Goal: Information Seeking & Learning: Learn about a topic

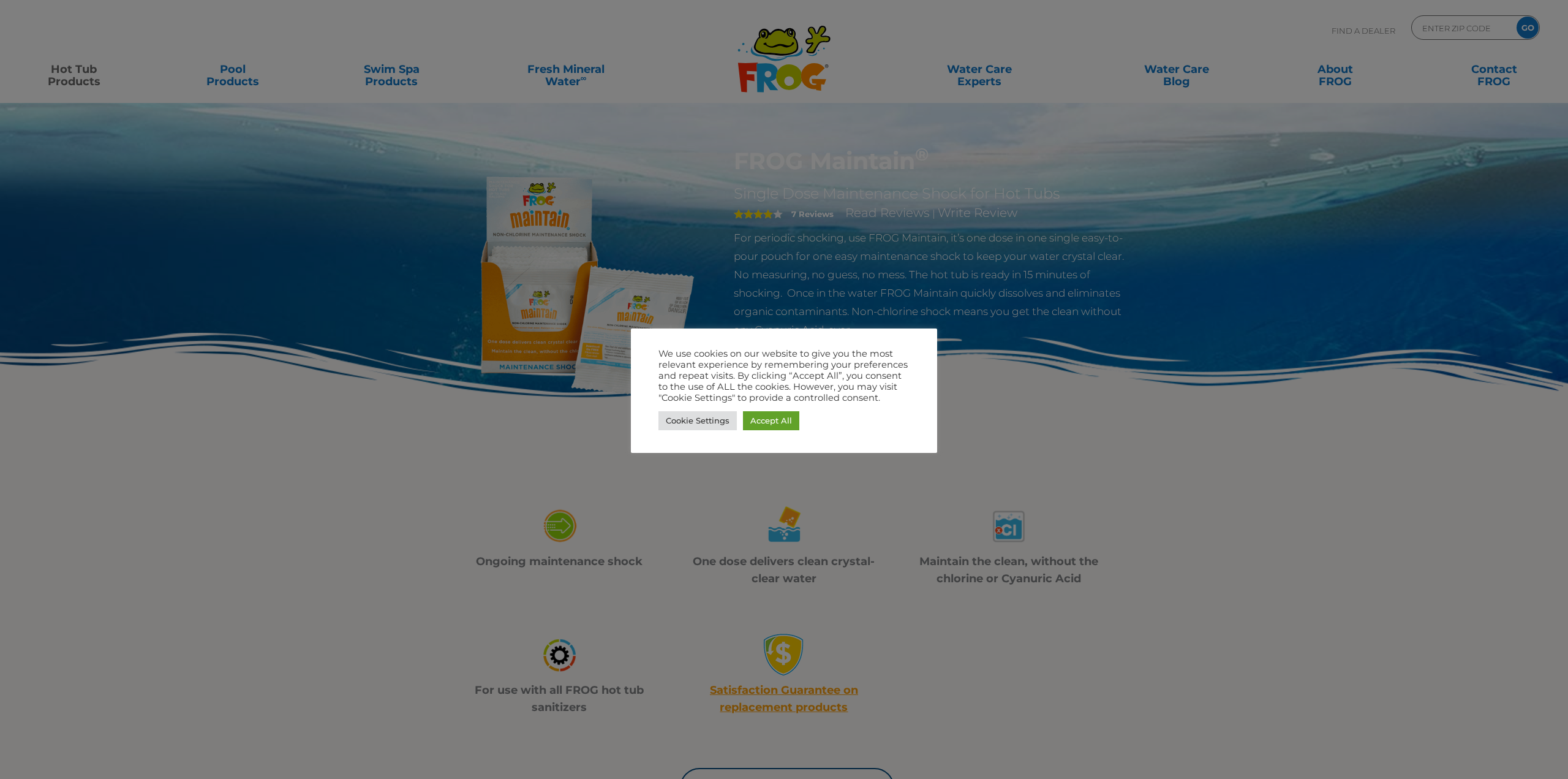
click at [688, 238] on div at bounding box center [784, 390] width 1568 height 779
click at [794, 413] on link "Accept All" at bounding box center [771, 420] width 56 height 19
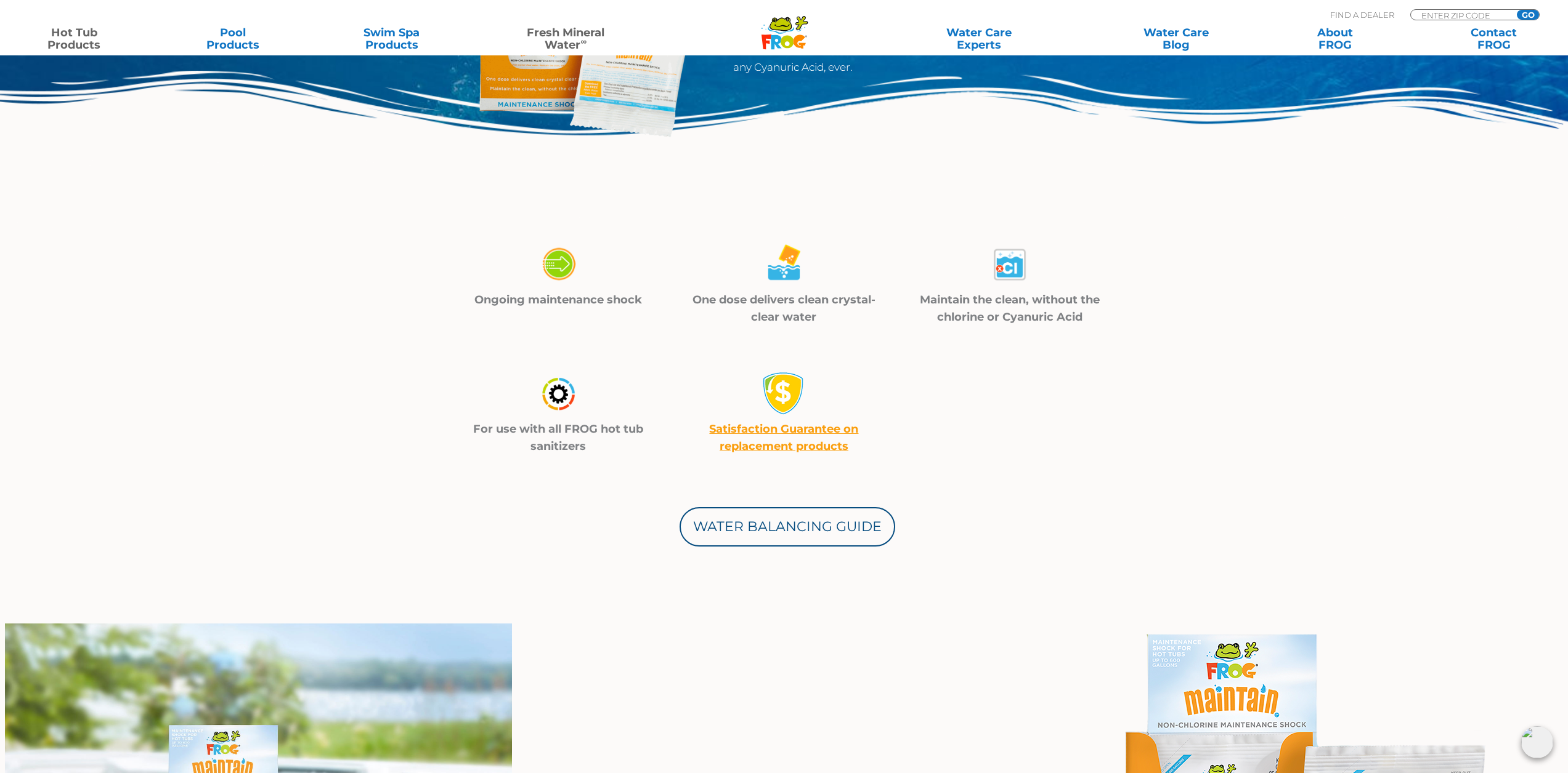
scroll to position [123, 0]
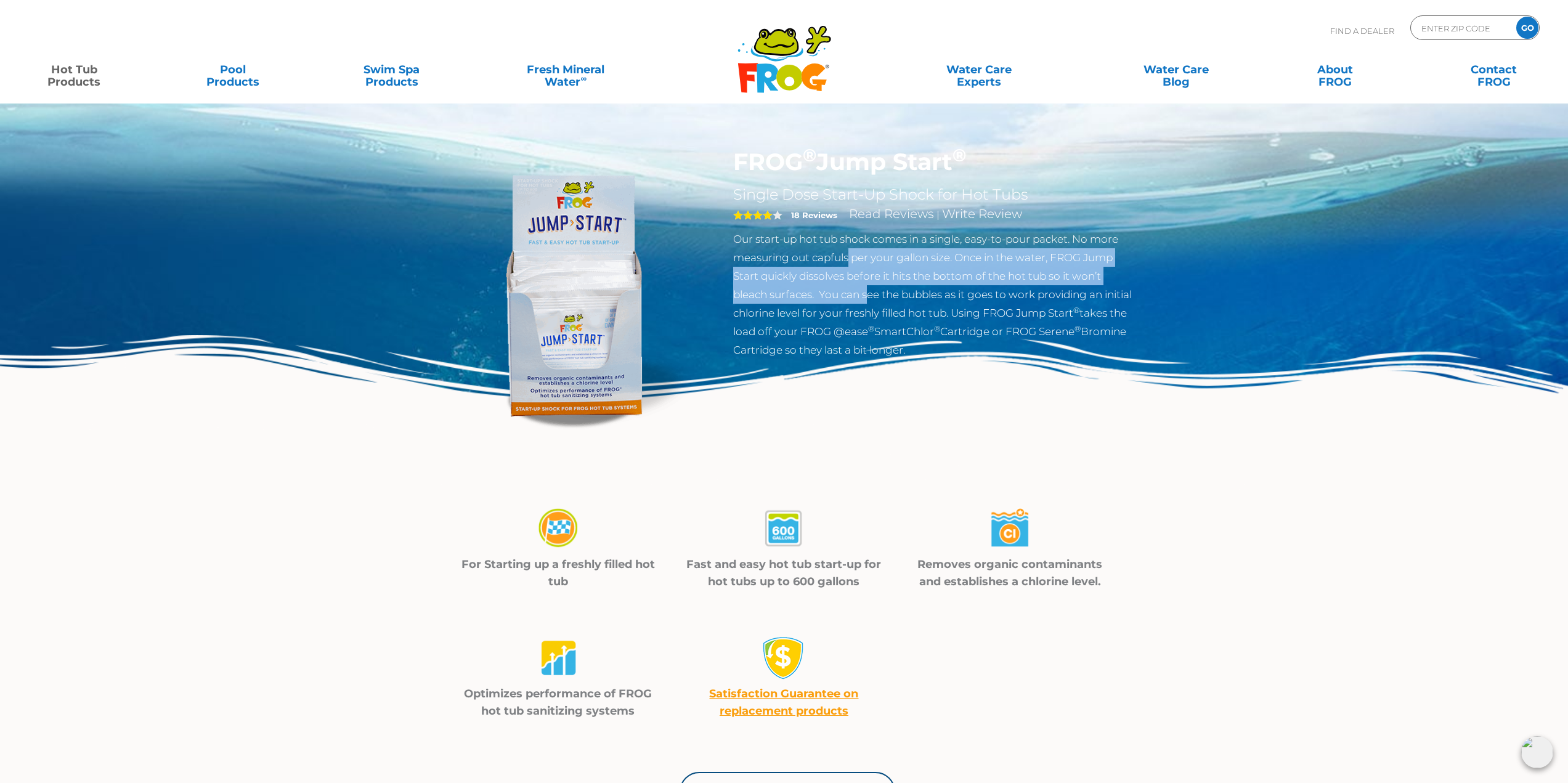
drag, startPoint x: 849, startPoint y: 266, endPoint x: 872, endPoint y: 290, distance: 33.2
click at [872, 290] on p "Our start-up hot tub shock comes in a single, easy-to-pour packet. No more meas…" at bounding box center [934, 294] width 402 height 129
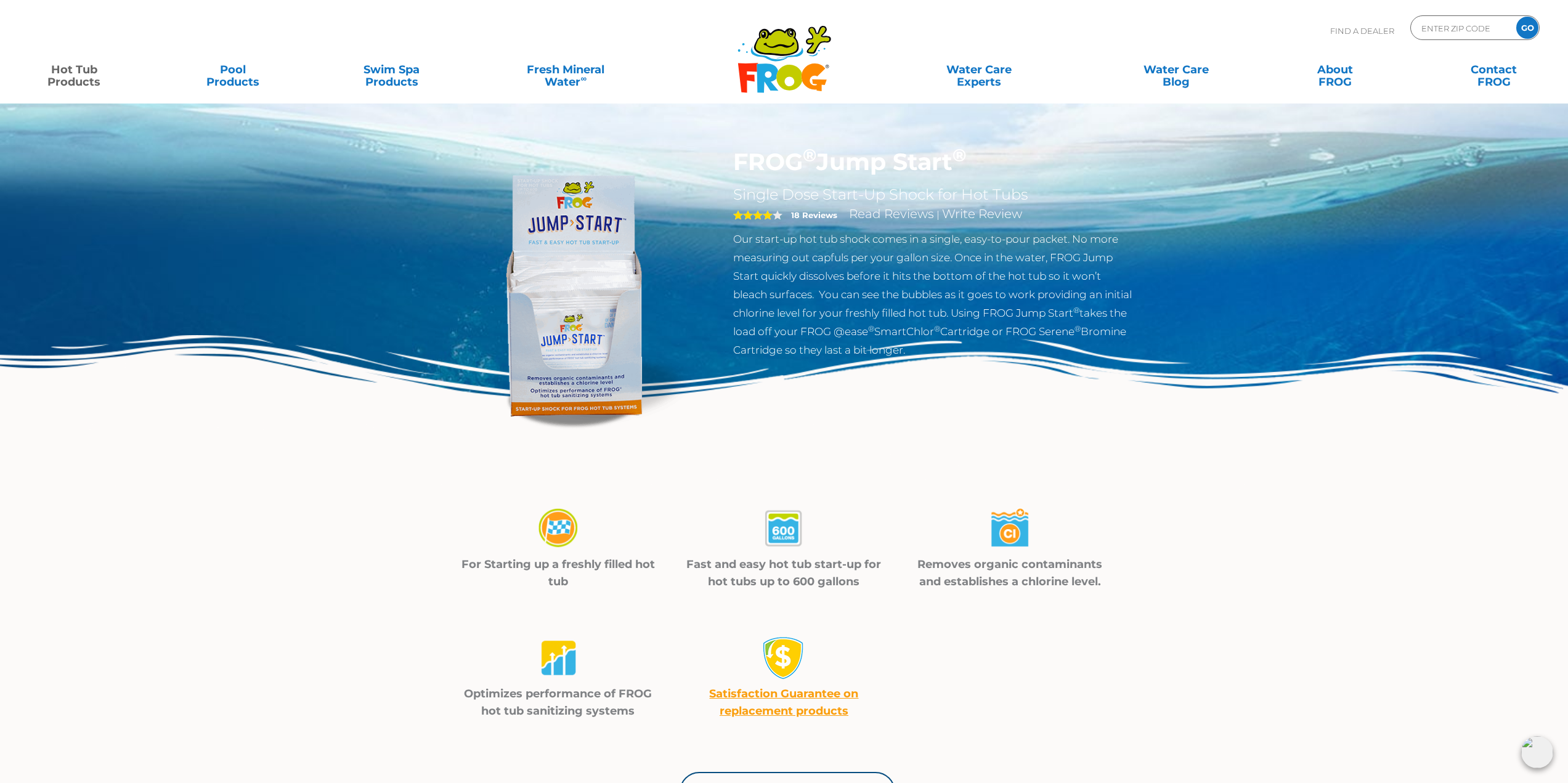
click at [896, 318] on p "Our start-up hot tub shock comes in a single, easy-to-pour packet. No more meas…" at bounding box center [934, 294] width 402 height 129
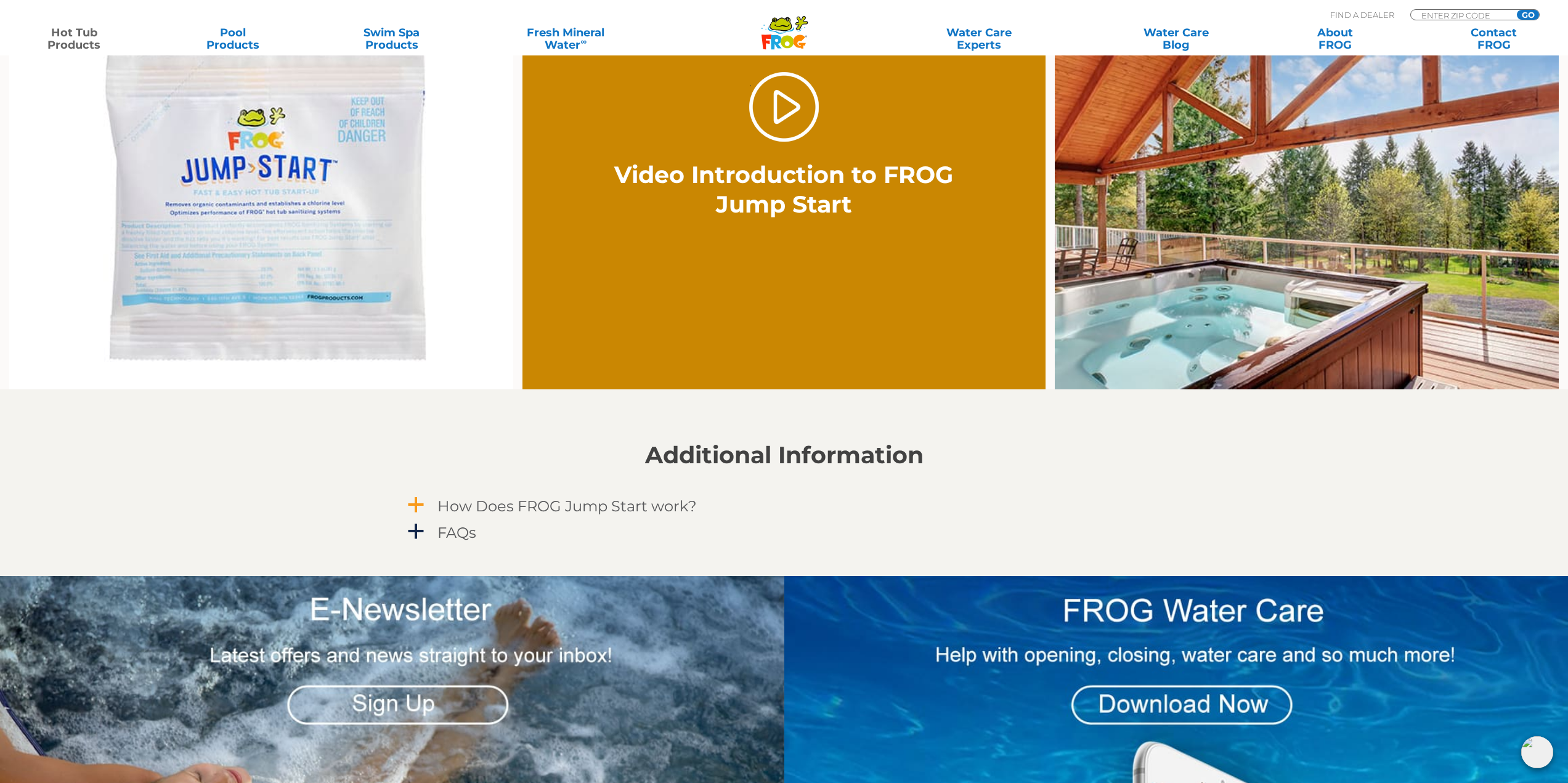
scroll to position [985, 0]
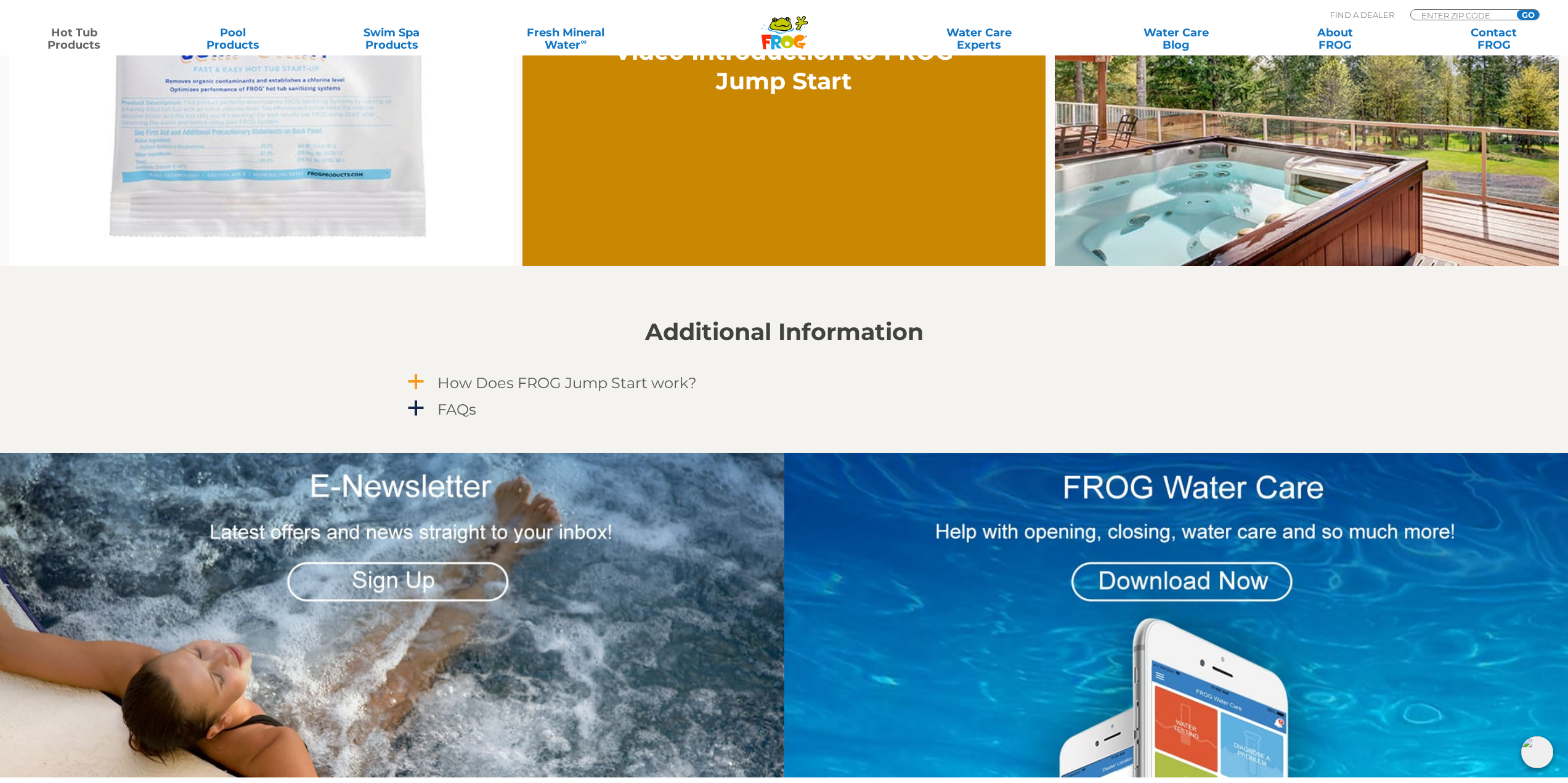
click at [607, 388] on h4 "How Does FROG Jump Start work?" at bounding box center [567, 382] width 259 height 16
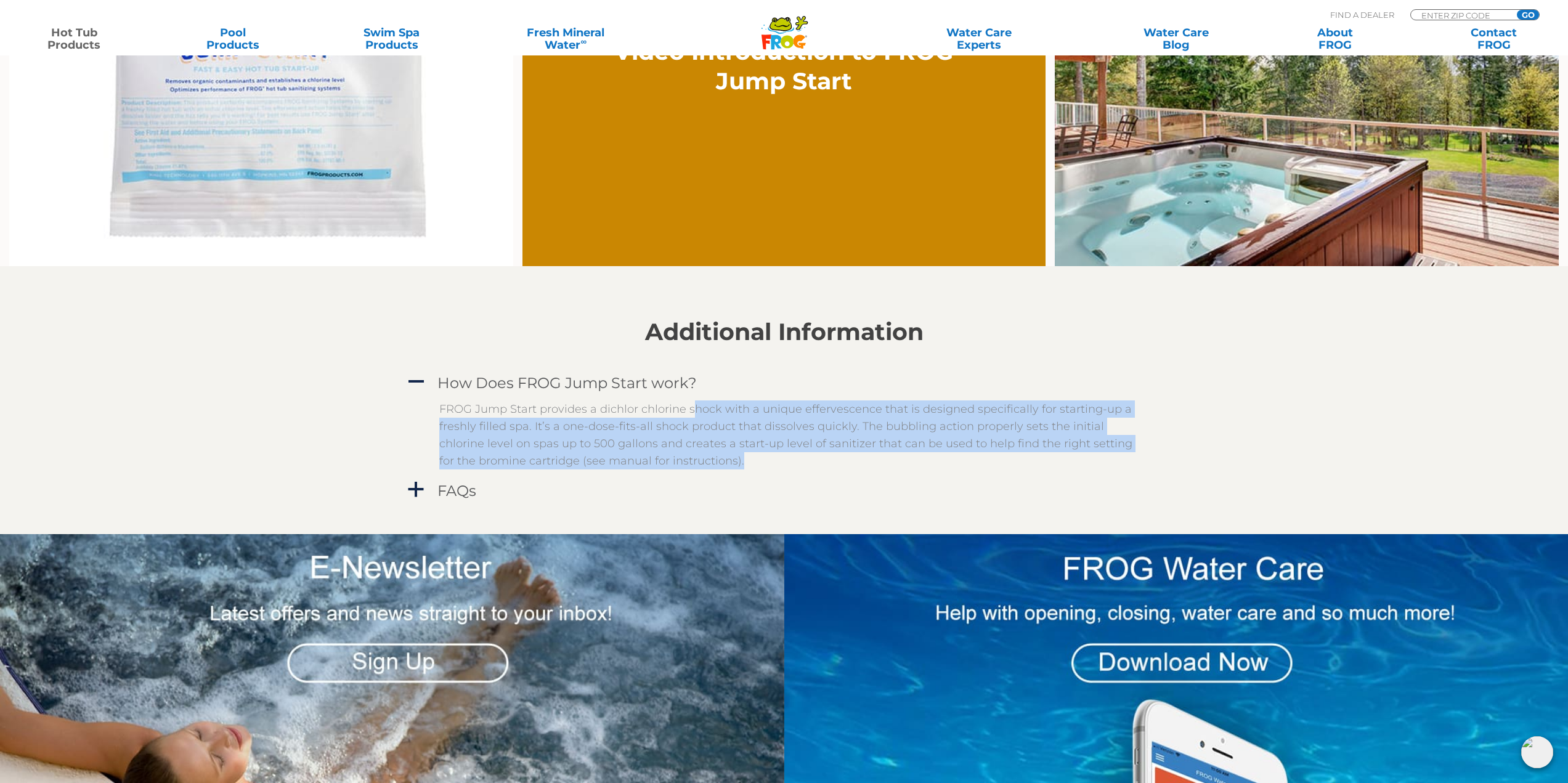
drag, startPoint x: 744, startPoint y: 460, endPoint x: 694, endPoint y: 412, distance: 69.3
click at [694, 412] on p "FROG Jump Start provides a dichlor chlorine shock with a unique effervescence t…" at bounding box center [793, 435] width 708 height 69
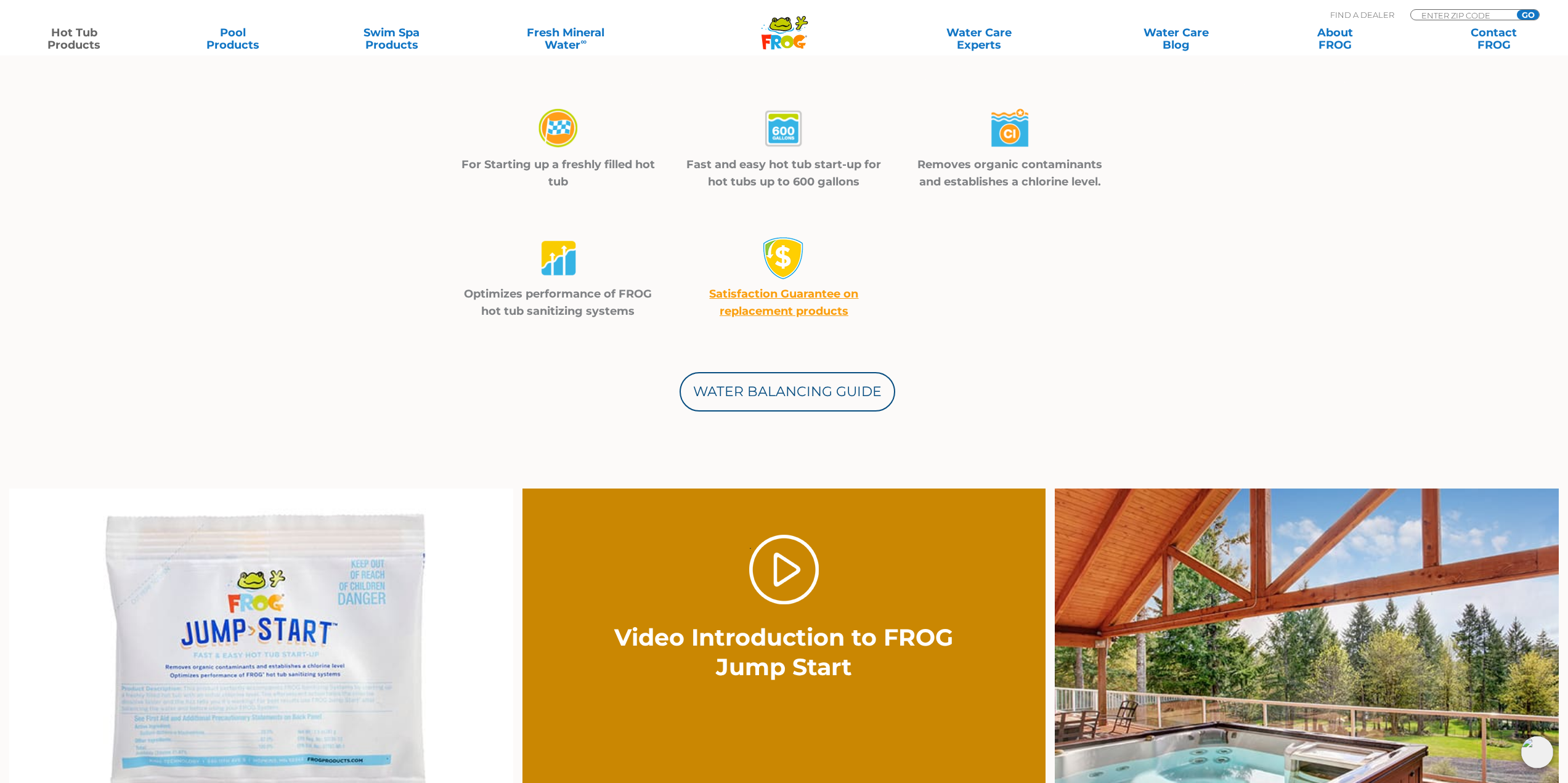
scroll to position [739, 0]
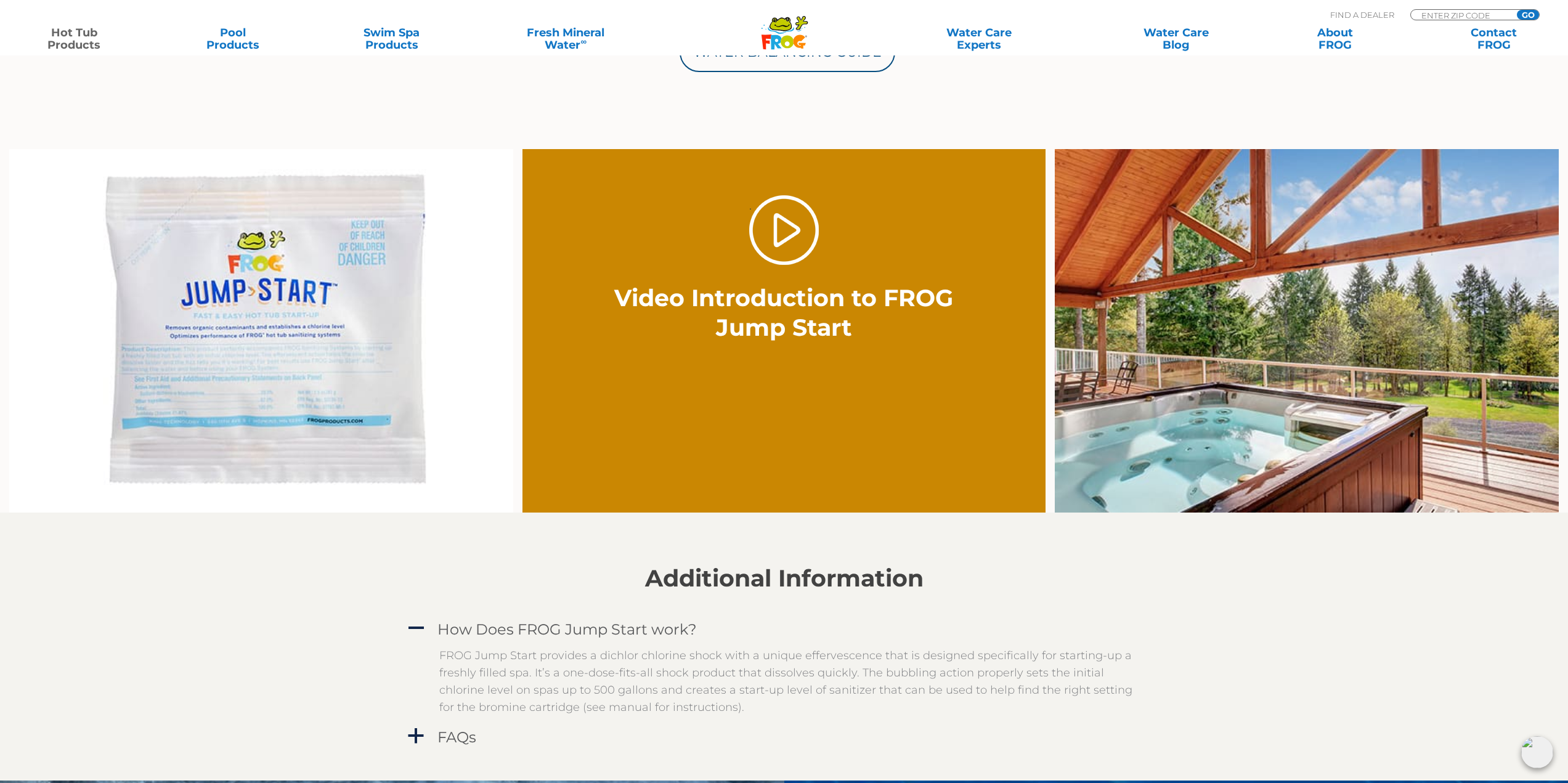
click at [335, 329] on img at bounding box center [261, 331] width 503 height 364
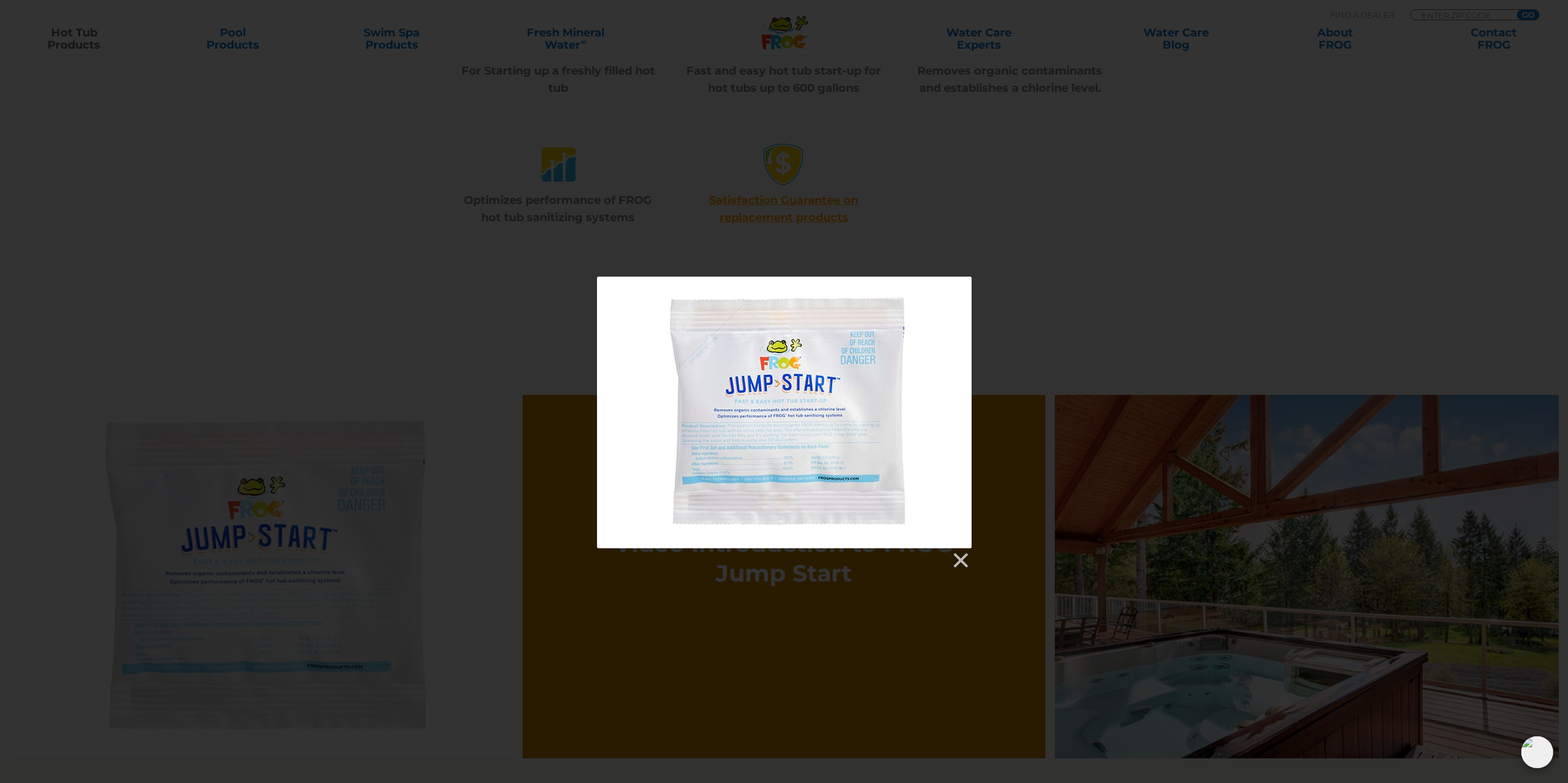
scroll to position [493, 0]
click at [954, 560] on link at bounding box center [959, 561] width 18 height 18
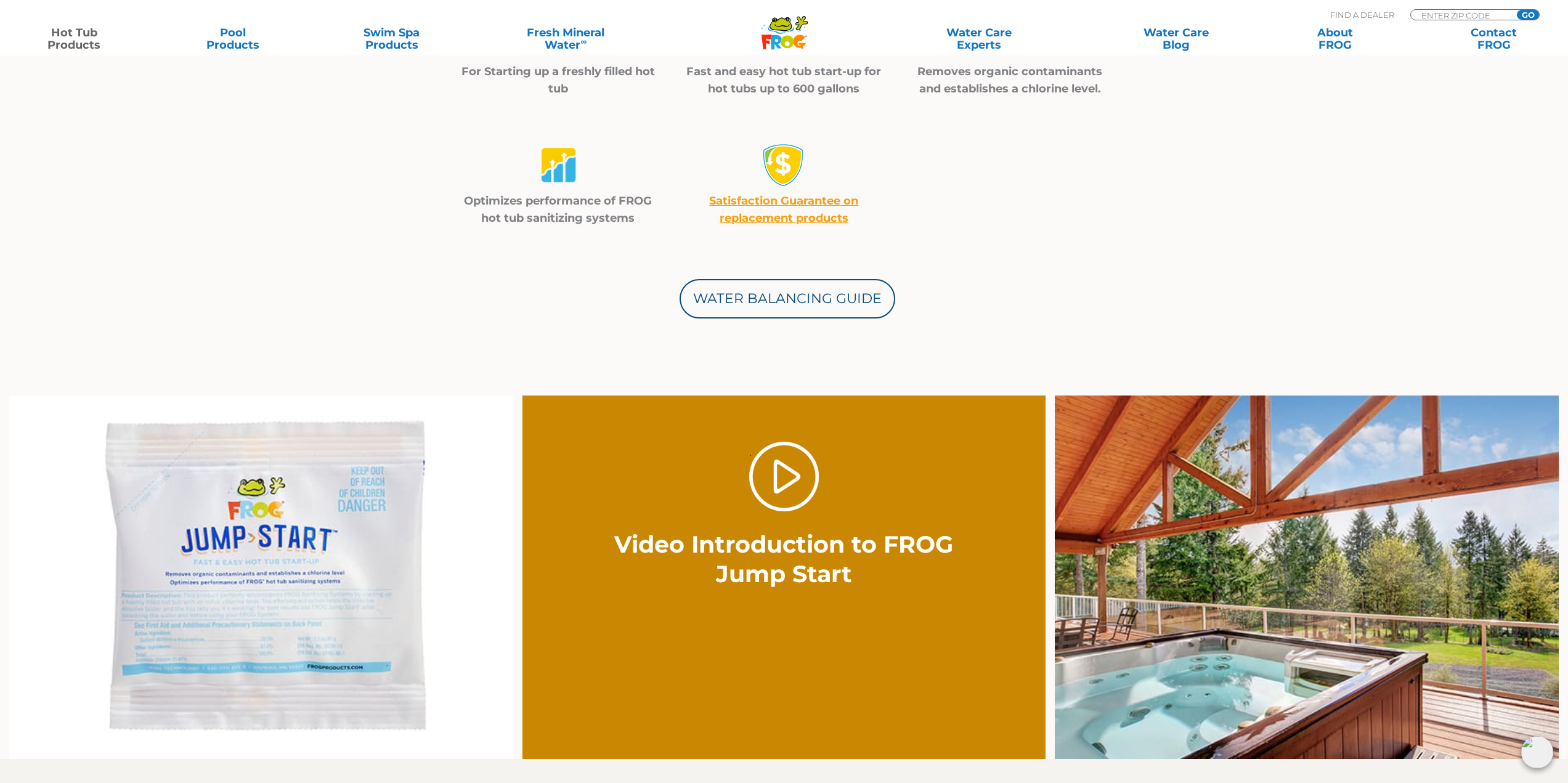
scroll to position [0, 0]
